Goal: Information Seeking & Learning: Learn about a topic

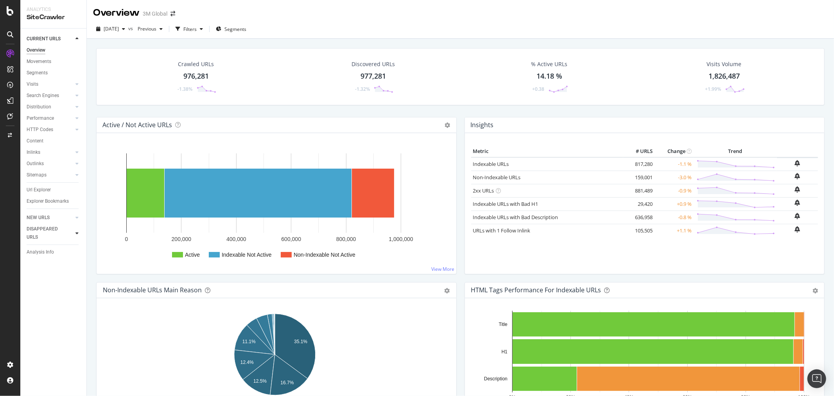
click at [77, 234] on icon at bounding box center [76, 233] width 3 height 5
click at [203, 27] on icon "button" at bounding box center [201, 29] width 3 height 5
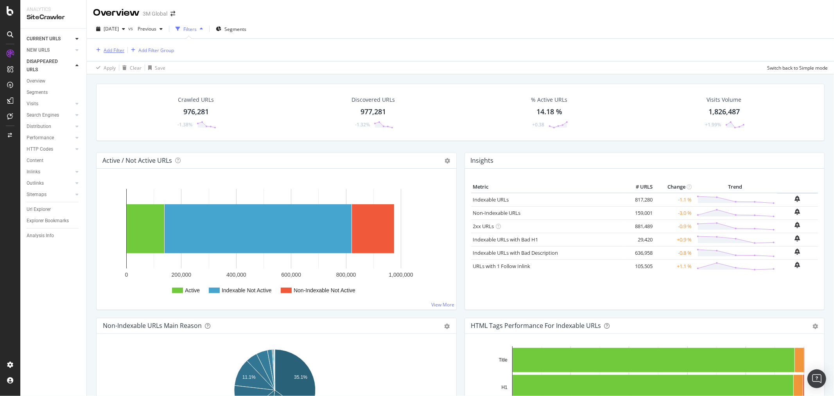
click at [119, 47] on div "Add Filter" at bounding box center [114, 50] width 21 height 7
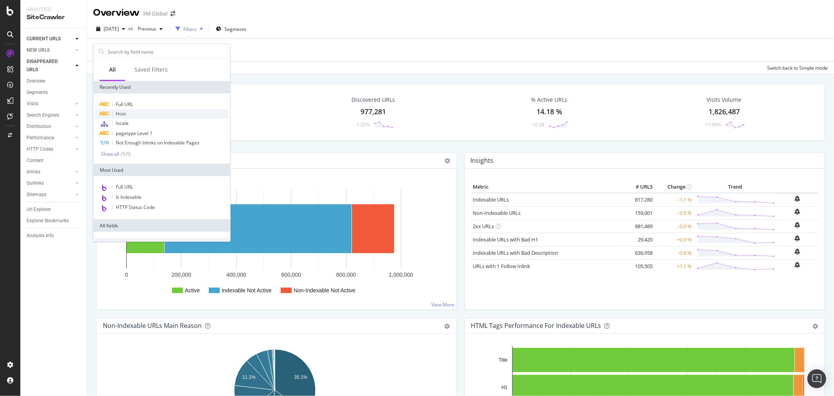
click at [132, 116] on div "Host" at bounding box center [162, 113] width 134 height 9
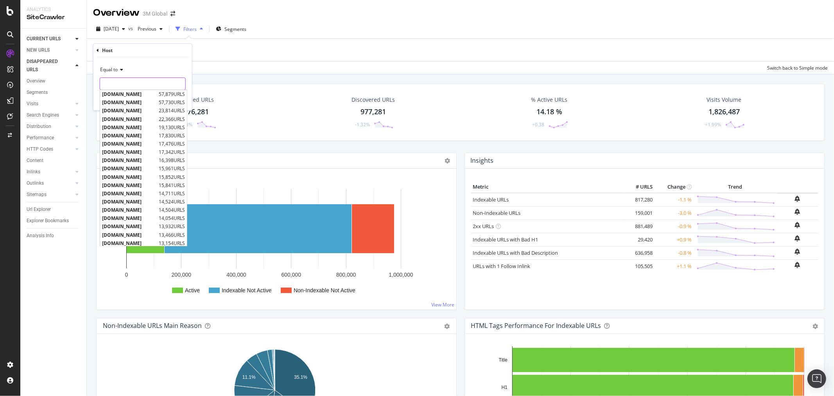
click at [138, 89] on div "[DOMAIN_NAME] 57,879 URLS [DOMAIN_NAME] 57,730 URLS [DOMAIN_NAME] 23,814 URLS […" at bounding box center [143, 83] width 86 height 13
click at [146, 95] on span "[DOMAIN_NAME]" at bounding box center [129, 94] width 55 height 7
type input "[DOMAIN_NAME]"
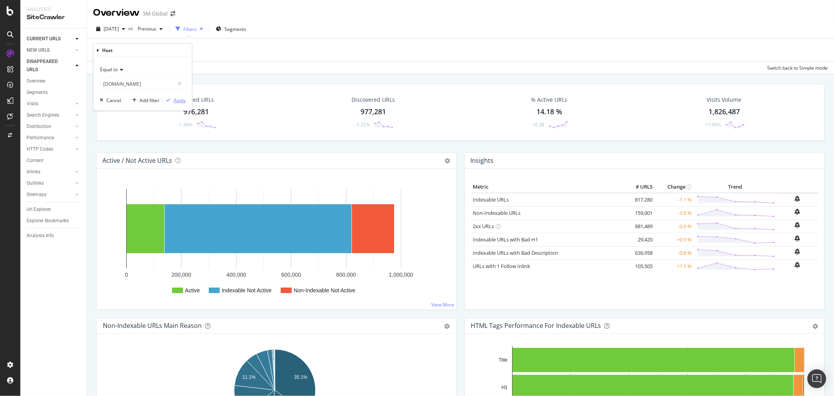
click at [179, 102] on div "Apply" at bounding box center [180, 100] width 12 height 7
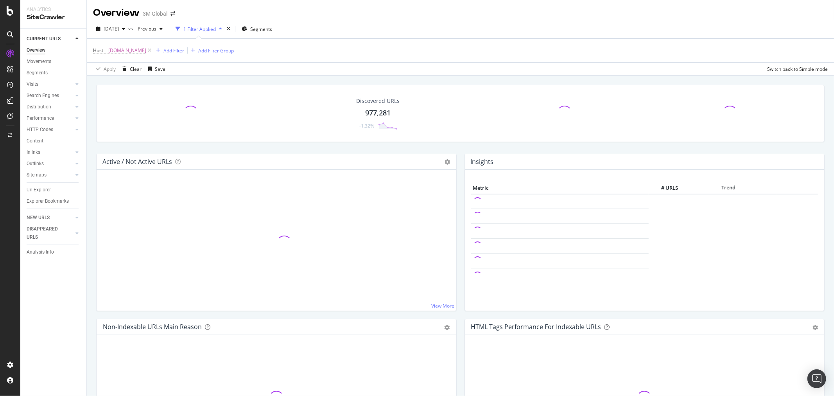
click at [167, 52] on div "Add Filter" at bounding box center [174, 50] width 21 height 7
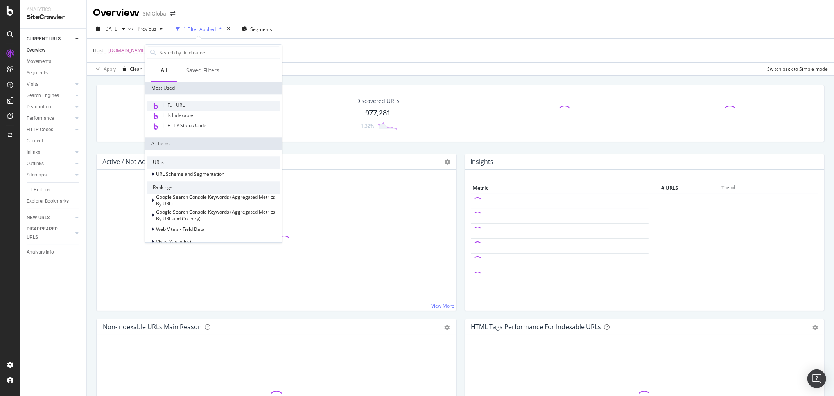
click at [184, 102] on span "Full URL" at bounding box center [175, 105] width 17 height 7
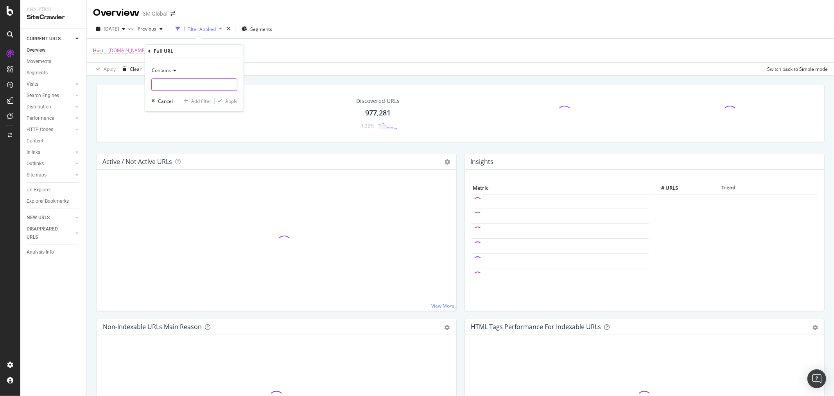
click at [180, 81] on input "text" at bounding box center [194, 84] width 85 height 13
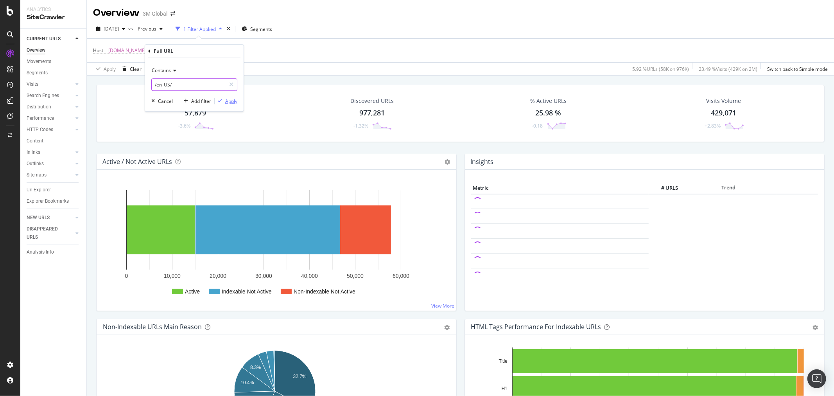
type input "/en_US/"
click at [234, 102] on div "Apply" at bounding box center [231, 101] width 12 height 7
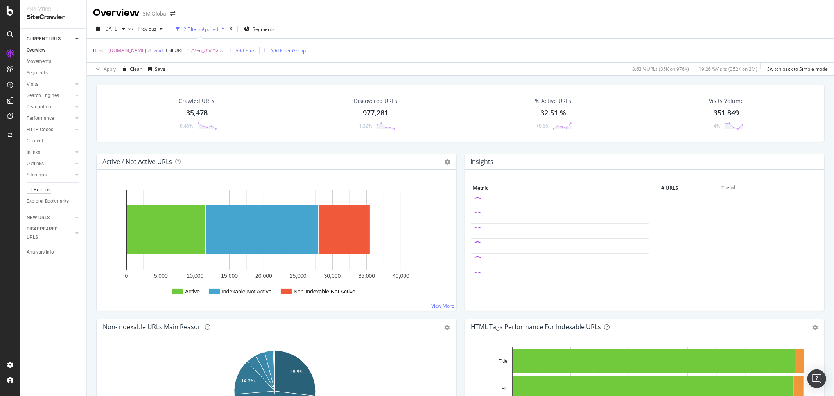
click at [40, 191] on div "Url Explorer" at bounding box center [39, 190] width 24 height 8
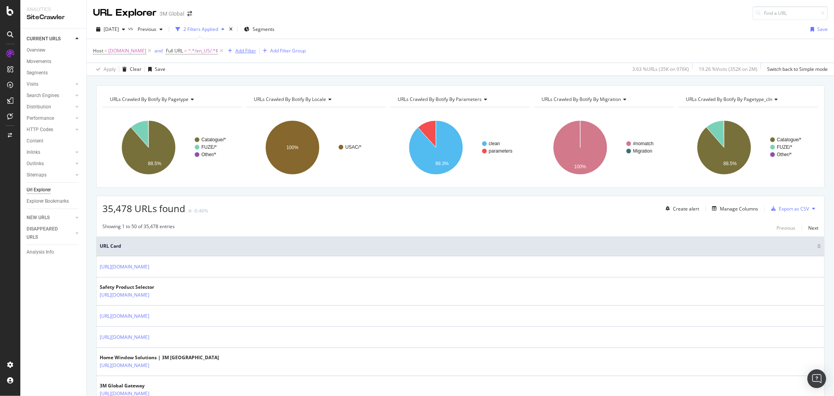
click at [242, 50] on div "Add Filter" at bounding box center [245, 50] width 21 height 7
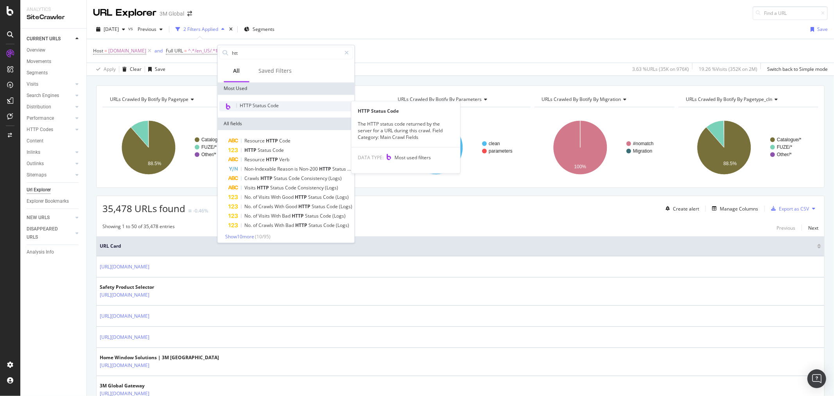
type input "htt"
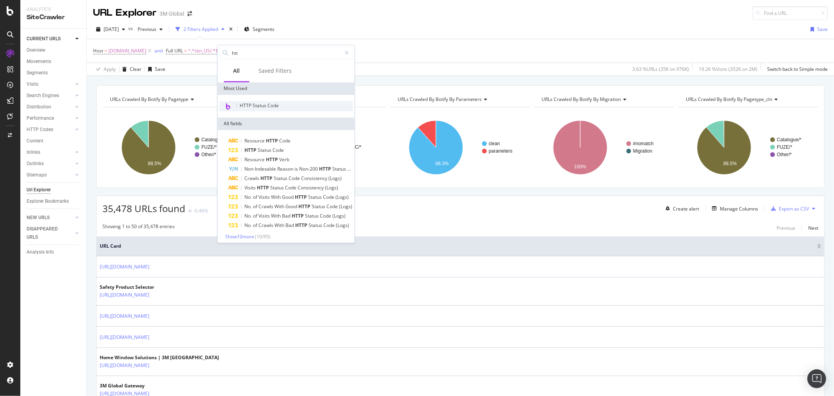
click at [268, 106] on span "HTTP Status Code" at bounding box center [259, 105] width 39 height 7
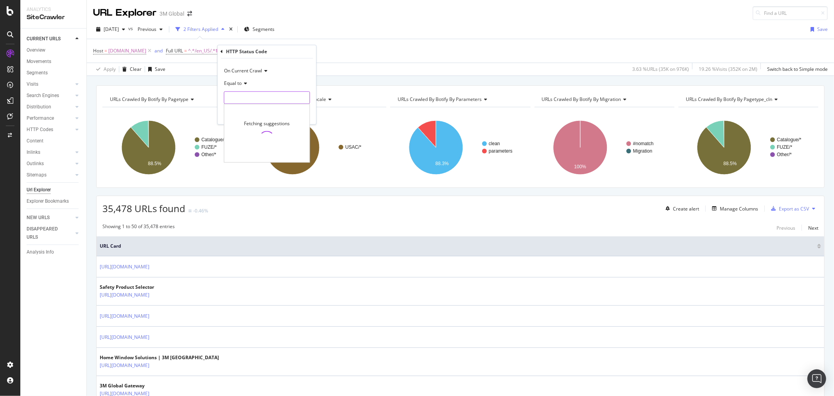
click at [270, 100] on input "number" at bounding box center [267, 98] width 86 height 13
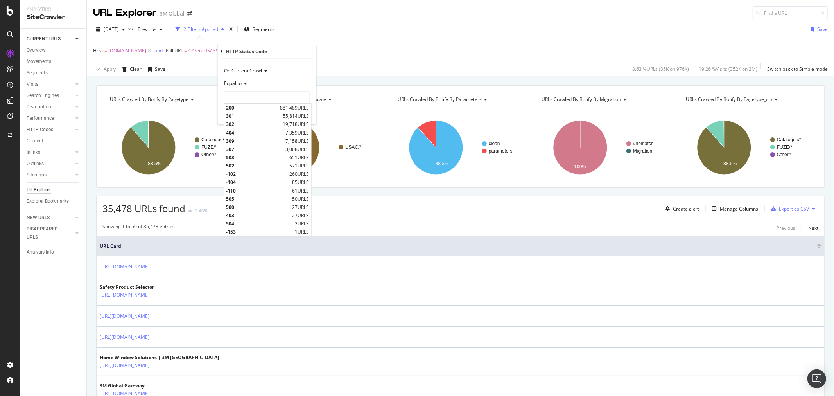
click at [242, 142] on span "309" at bounding box center [255, 141] width 58 height 7
type input "309"
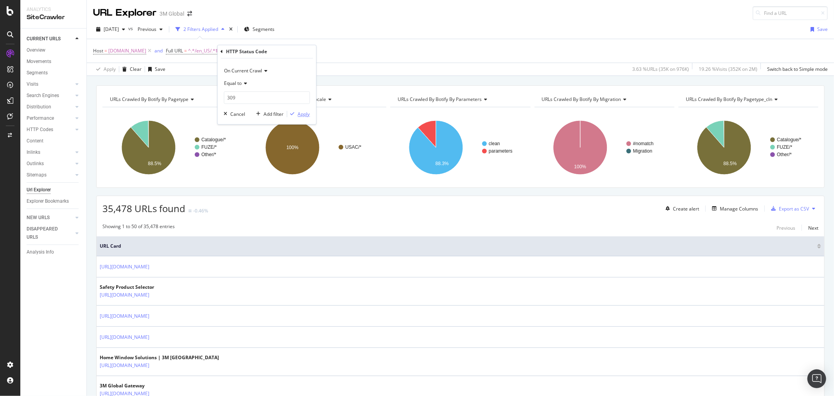
click at [304, 113] on div "Apply" at bounding box center [304, 114] width 12 height 7
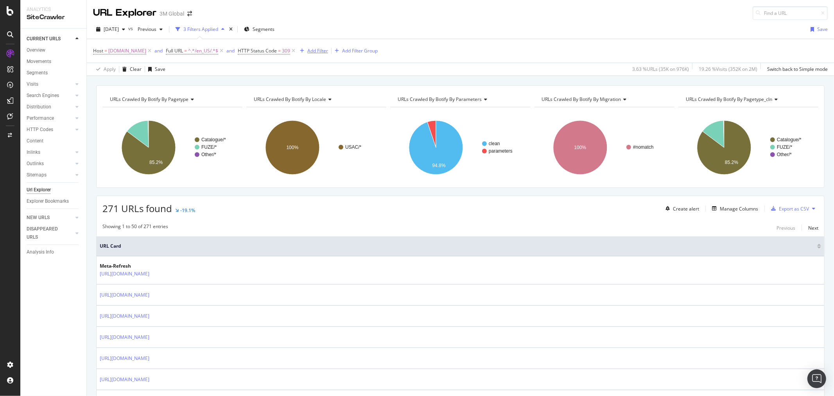
click at [312, 54] on div "Add Filter" at bounding box center [317, 50] width 21 height 7
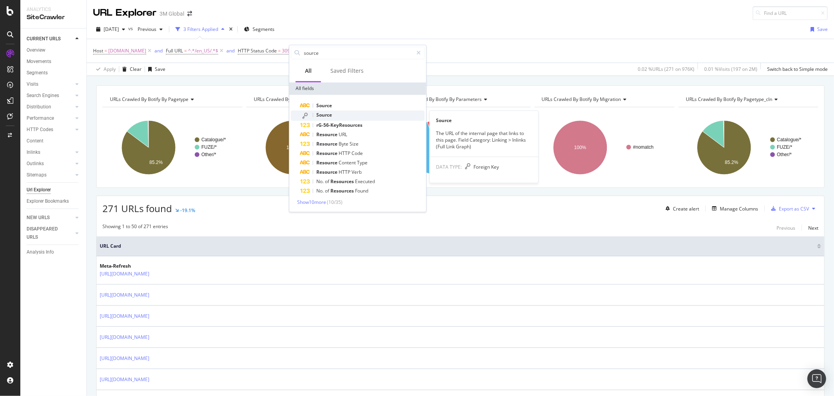
type input "source"
click at [333, 111] on div "Source" at bounding box center [362, 115] width 124 height 10
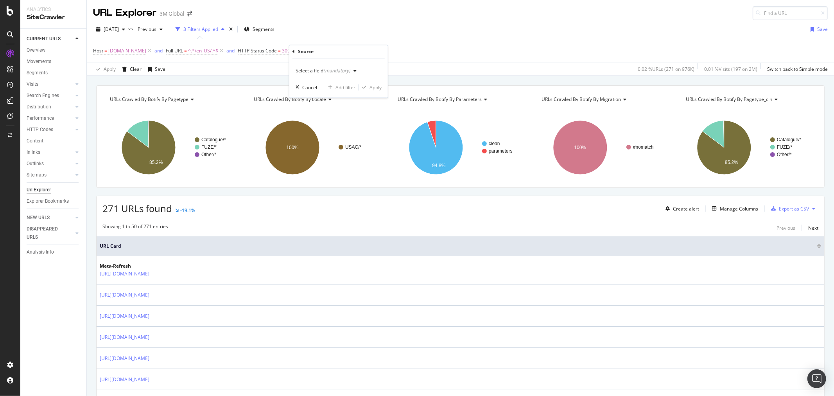
click at [349, 71] on div "(mandatory)" at bounding box center [337, 71] width 27 height 7
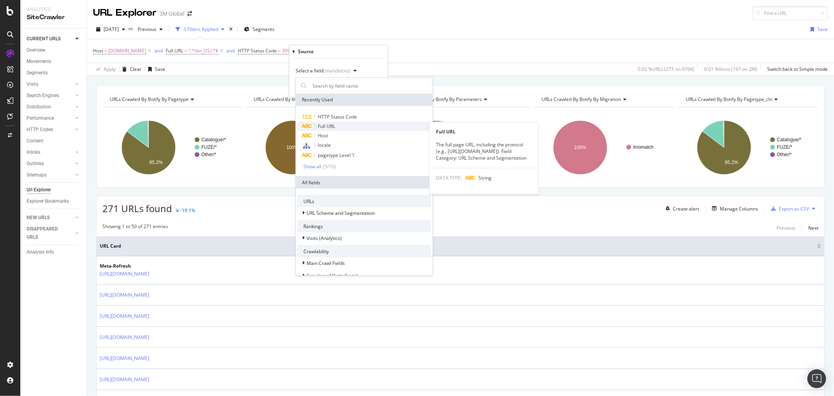
click at [339, 123] on div "Full URL" at bounding box center [365, 126] width 134 height 9
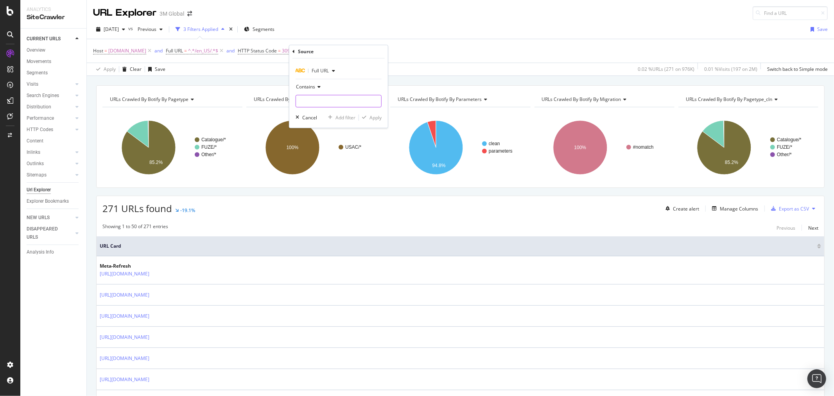
click at [337, 99] on input "text" at bounding box center [338, 101] width 85 height 13
type input "n"
type input "e"
type input "/en_US/"
click at [374, 119] on div "Apply" at bounding box center [376, 117] width 12 height 7
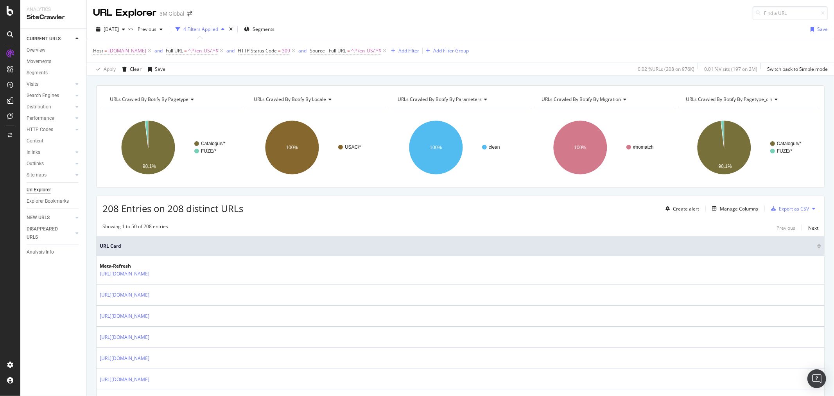
click at [405, 53] on div "Add Filter" at bounding box center [409, 50] width 21 height 7
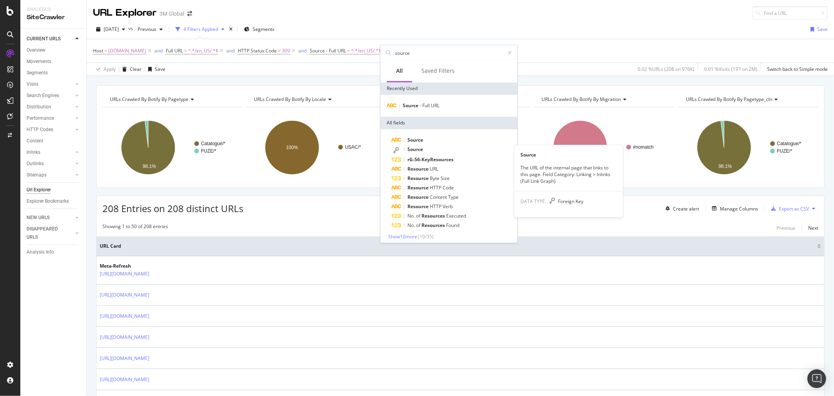
click at [433, 150] on div "Source" at bounding box center [454, 150] width 124 height 10
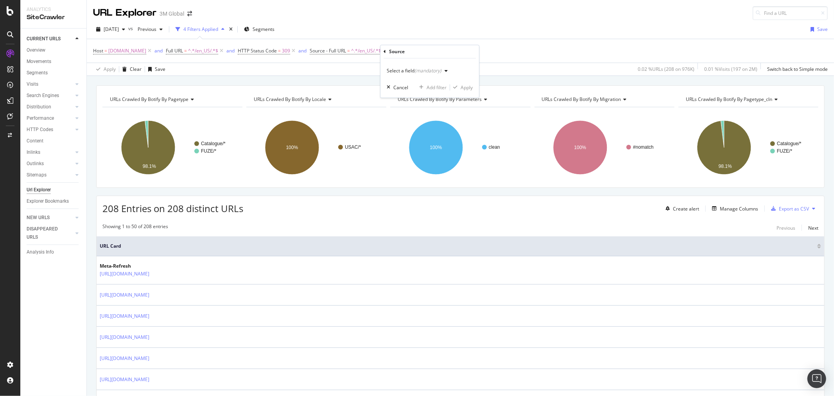
click at [446, 70] on icon "button" at bounding box center [446, 71] width 3 height 5
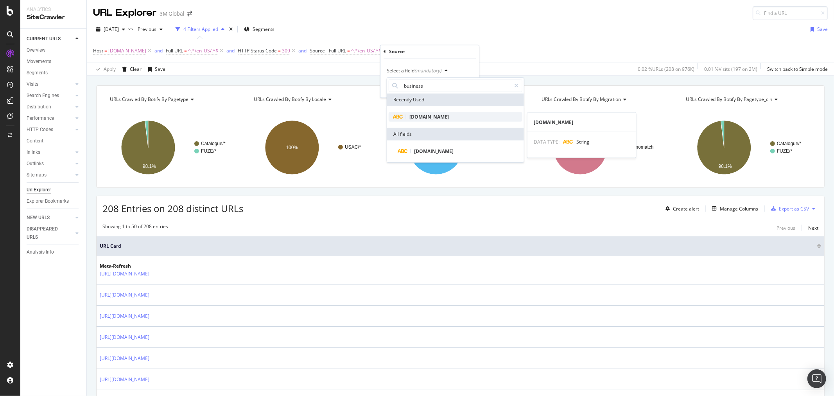
type input "business"
click at [443, 115] on span "[DOMAIN_NAME]" at bounding box center [430, 116] width 40 height 7
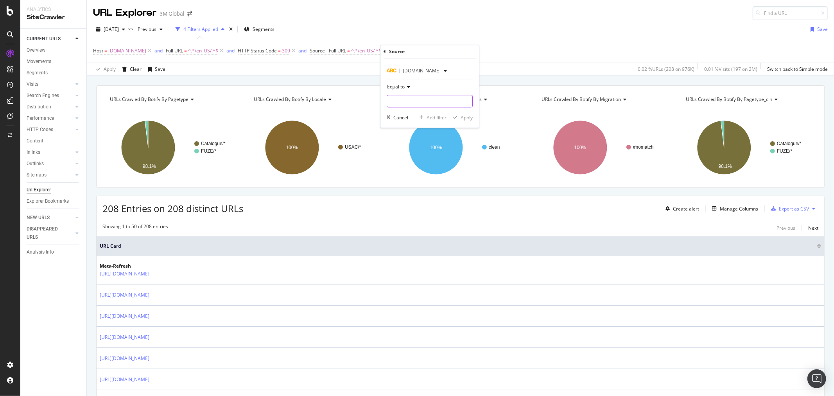
click at [433, 103] on input "text" at bounding box center [429, 101] width 85 height 13
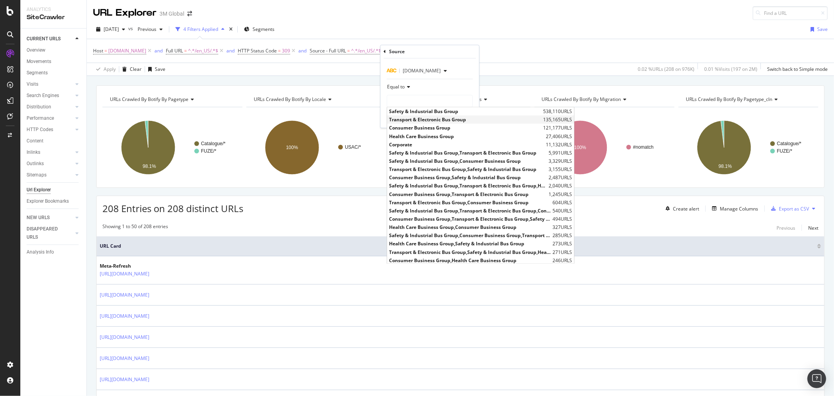
click at [429, 117] on span "Transport & Electronic Bus Group" at bounding box center [465, 120] width 152 height 7
type input "Transport & Electronic Bus Group"
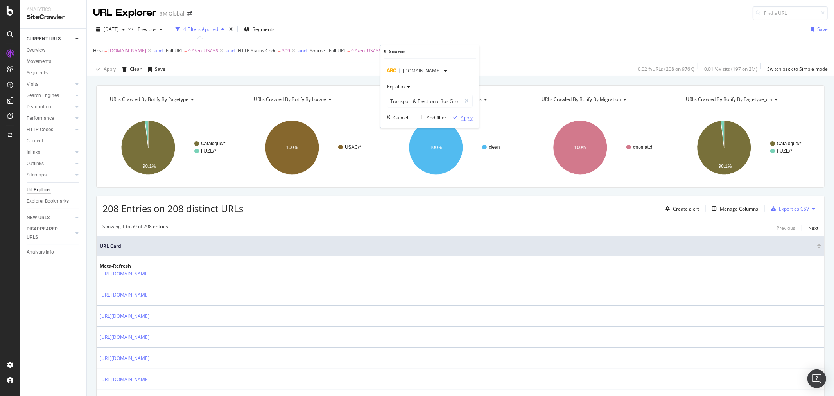
click at [466, 121] on button "Apply" at bounding box center [461, 118] width 23 height 8
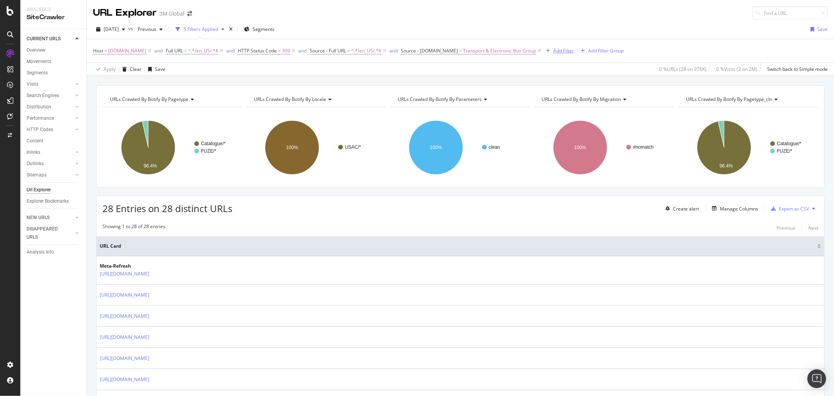
click at [554, 52] on div "Add Filter" at bounding box center [564, 50] width 21 height 7
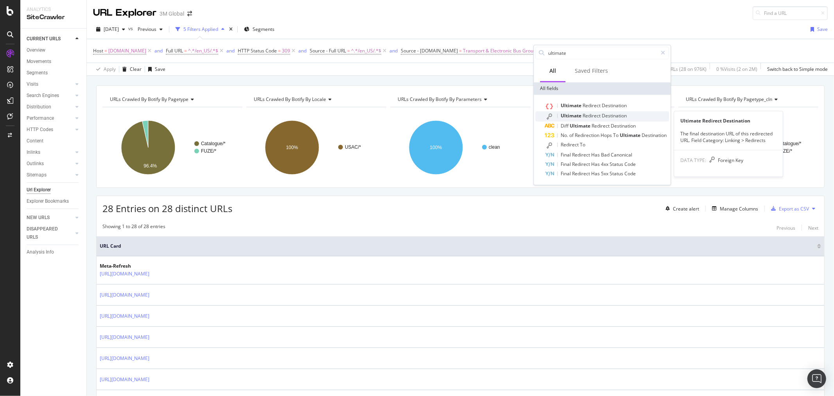
type input "ultimate"
click at [614, 115] on span "Destination" at bounding box center [614, 115] width 25 height 7
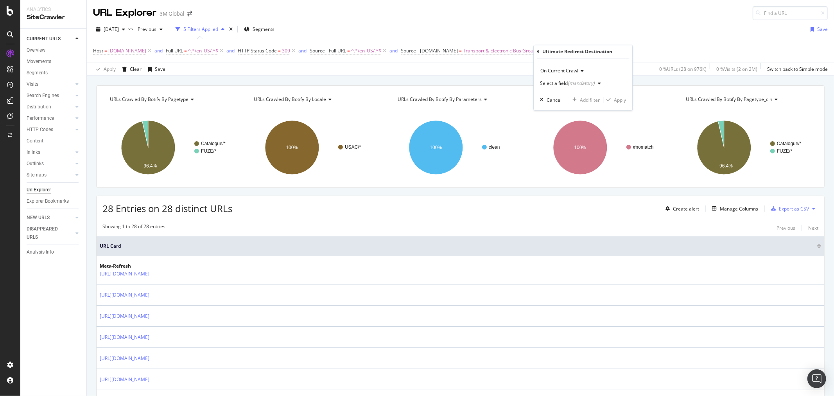
click at [591, 81] on div "(mandatory)" at bounding box center [581, 83] width 27 height 7
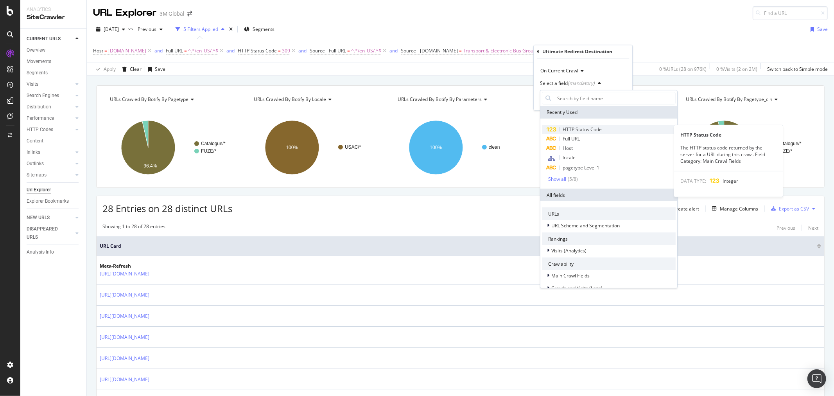
click at [592, 126] on span "HTTP Status Code" at bounding box center [582, 129] width 39 height 7
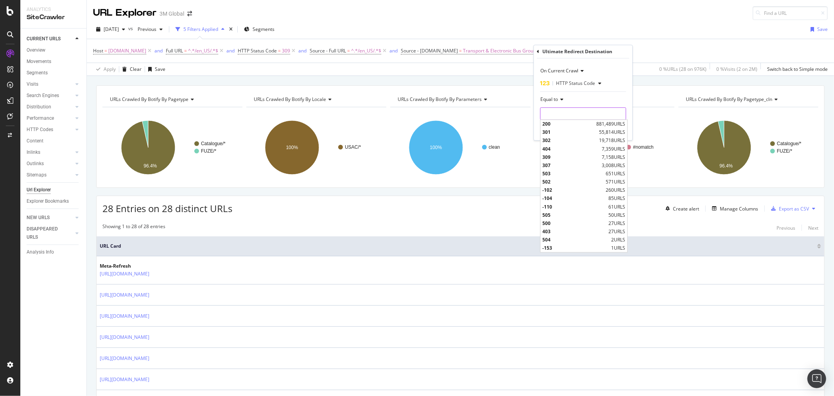
click at [588, 114] on input "number" at bounding box center [583, 114] width 86 height 13
click at [565, 153] on div "309 7,158 URLS" at bounding box center [584, 157] width 87 height 8
click at [573, 115] on input "309" at bounding box center [583, 114] width 86 height 13
click at [569, 145] on div "404 7,359 URLS" at bounding box center [584, 149] width 87 height 8
type input "404"
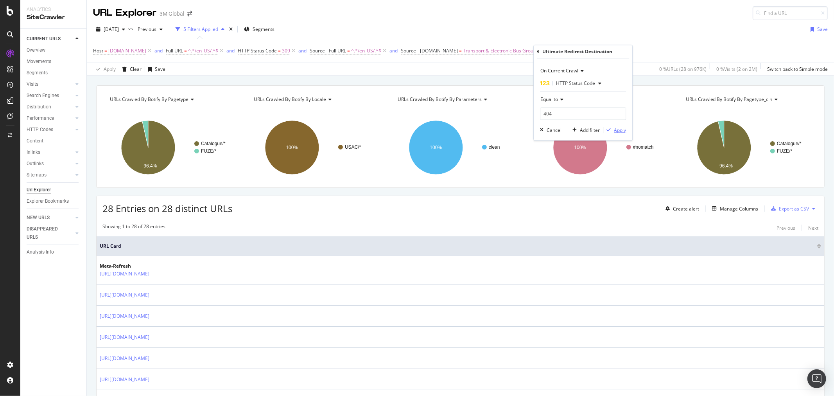
click at [621, 132] on div "Apply" at bounding box center [620, 130] width 12 height 7
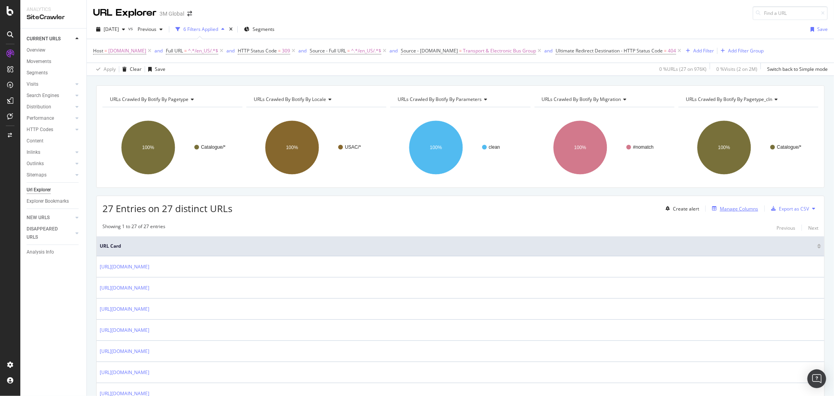
click at [734, 208] on div "Manage Columns" at bounding box center [739, 208] width 38 height 7
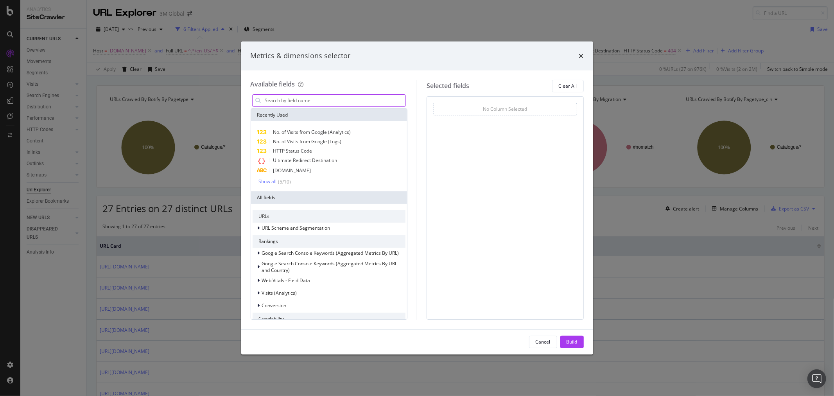
click at [318, 102] on input "modal" at bounding box center [335, 101] width 142 height 12
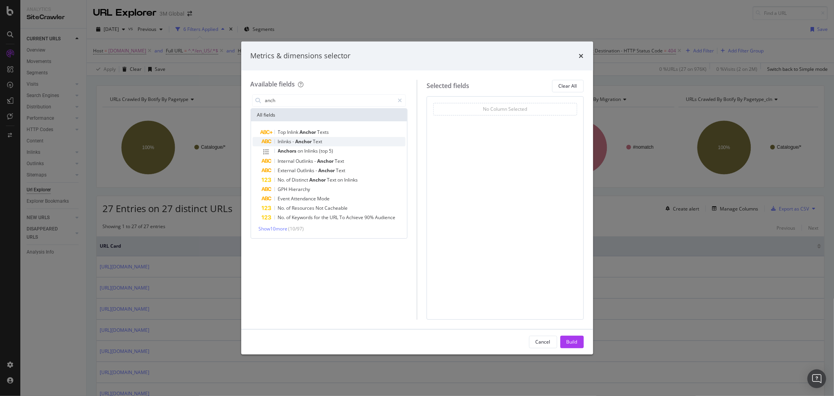
click at [318, 141] on span "Text" at bounding box center [317, 141] width 9 height 7
click at [317, 95] on input "anch" at bounding box center [329, 101] width 130 height 12
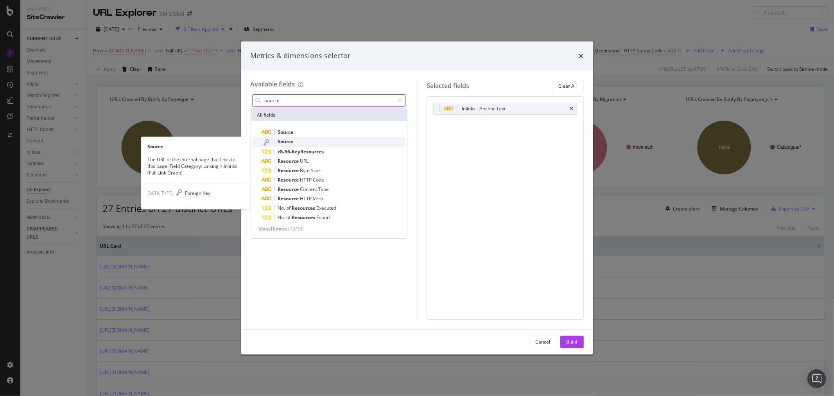
type input "source"
click at [311, 142] on div "Source" at bounding box center [334, 142] width 144 height 10
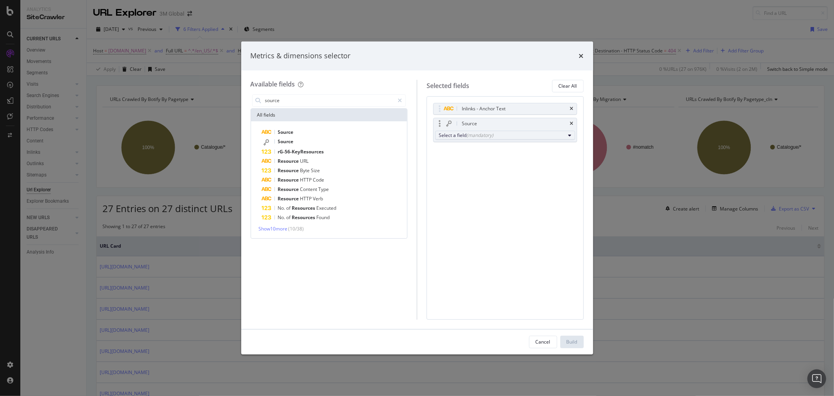
click at [492, 138] on div "Select a field (mandatory)" at bounding box center [502, 135] width 127 height 7
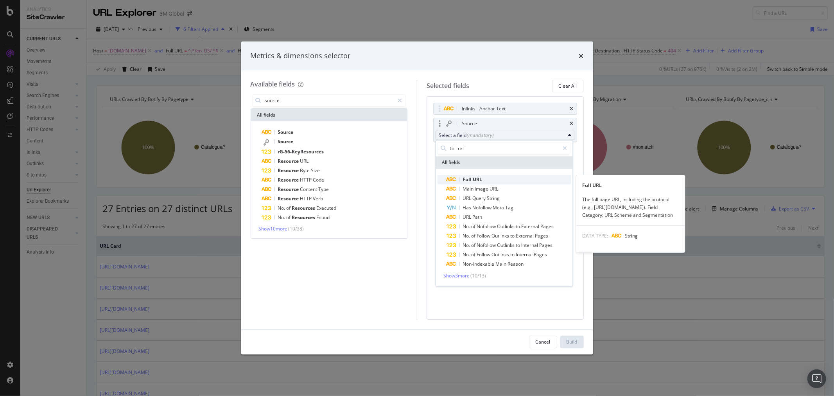
type input "full url"
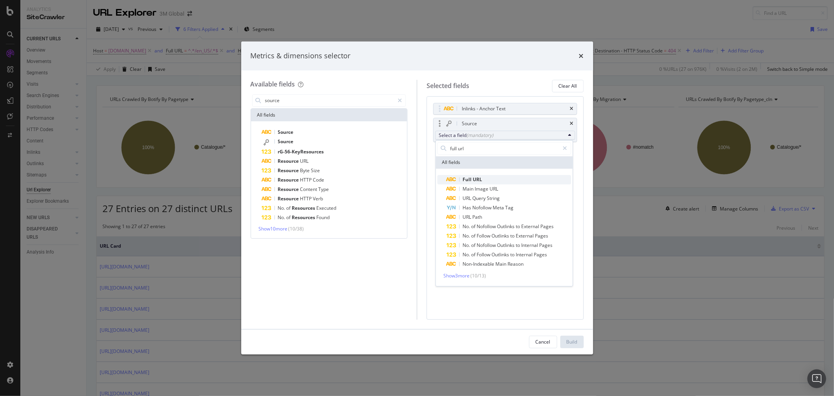
click at [473, 175] on div "Full URL" at bounding box center [465, 179] width 36 height 9
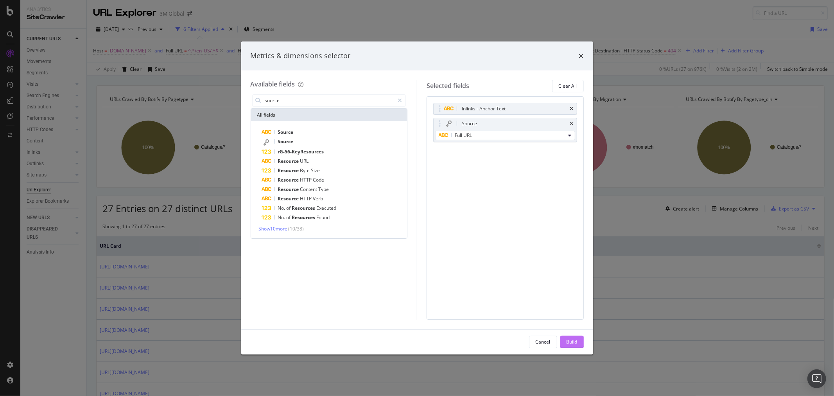
click at [577, 340] on div "Build" at bounding box center [572, 341] width 11 height 7
